Goal: Navigation & Orientation: Find specific page/section

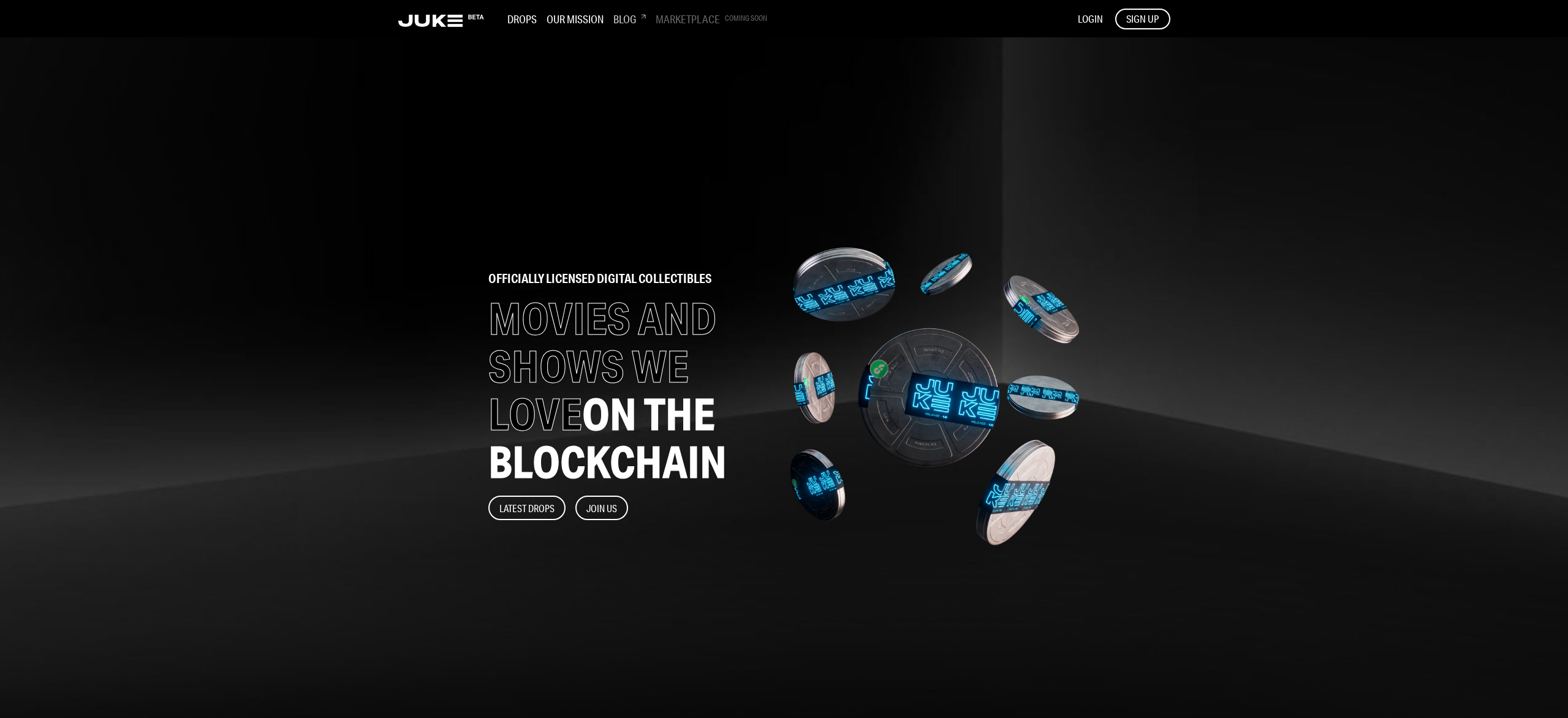
click at [619, 18] on h3 "Blog" at bounding box center [629, 18] width 32 height 13
click at [521, 17] on h3 "Drops" at bounding box center [521, 18] width 29 height 13
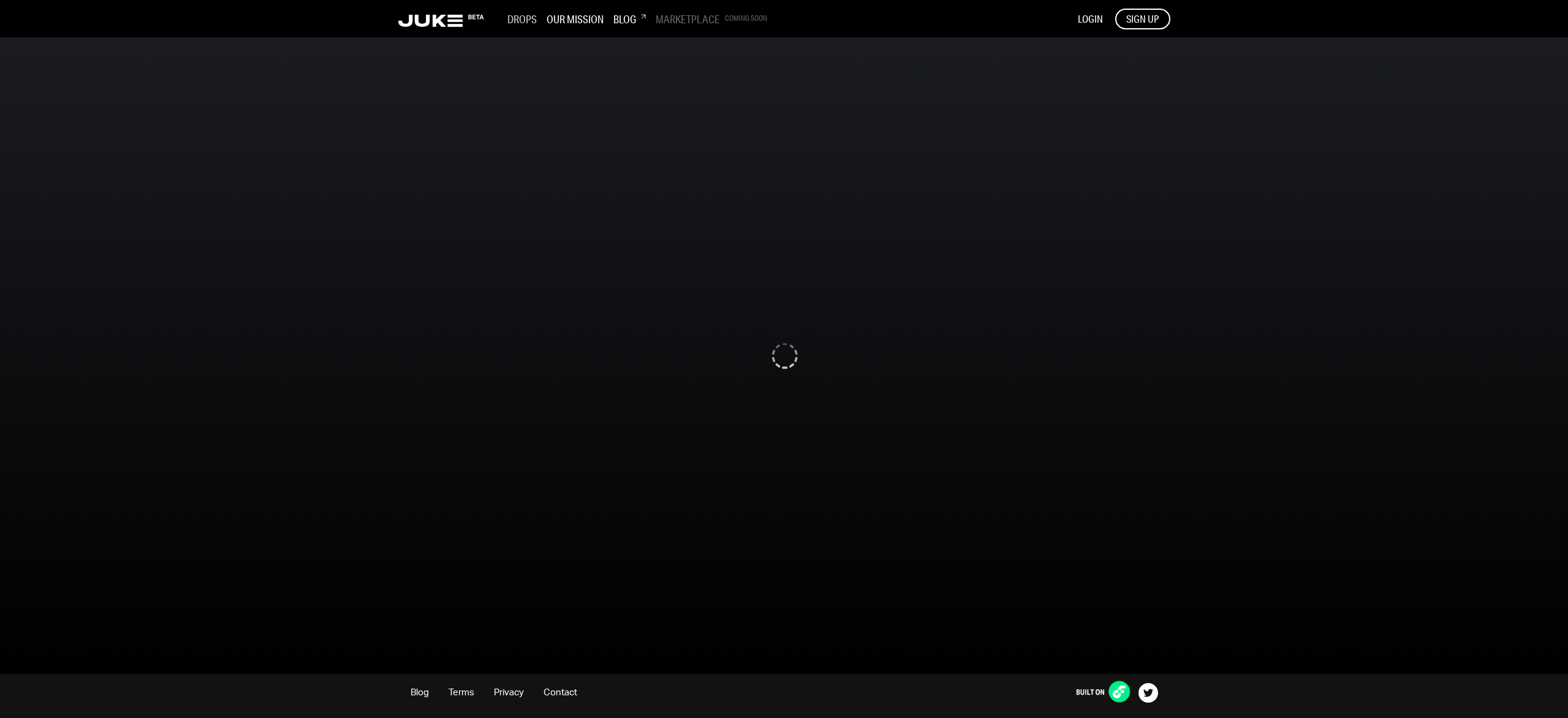
click at [509, 21] on h3 "Drops" at bounding box center [521, 18] width 29 height 13
click at [450, 25] on rect at bounding box center [455, 25] width 15 height 3
